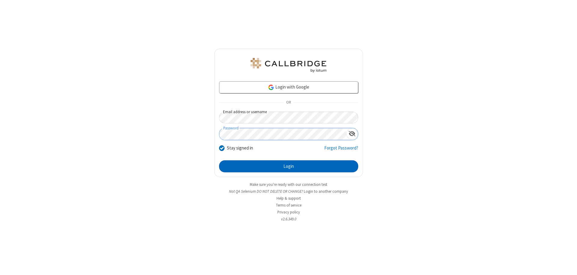
click at [288, 166] on button "Login" at bounding box center [288, 166] width 139 height 12
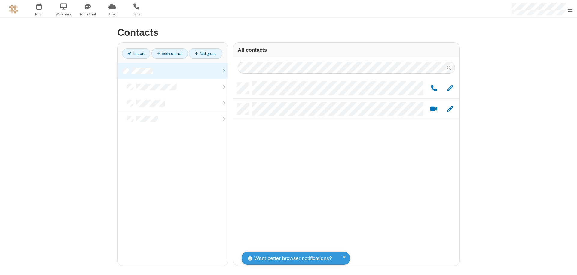
scroll to position [183, 222]
click at [173, 71] on link at bounding box center [172, 71] width 111 height 16
click at [205, 53] on link "Add group" at bounding box center [206, 53] width 34 height 10
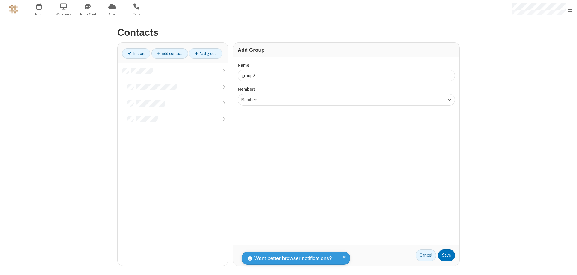
type input "group2"
type input "name19"
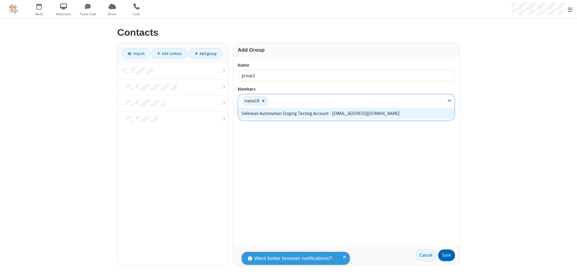
click at [446, 255] on button "Save" at bounding box center [446, 256] width 17 height 12
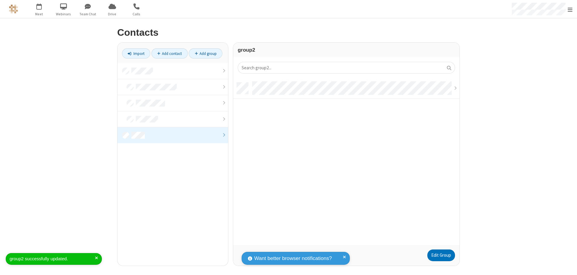
scroll to position [162, 222]
click at [441, 255] on link "Edit Group" at bounding box center [441, 256] width 28 height 12
